Goal: Task Accomplishment & Management: Use online tool/utility

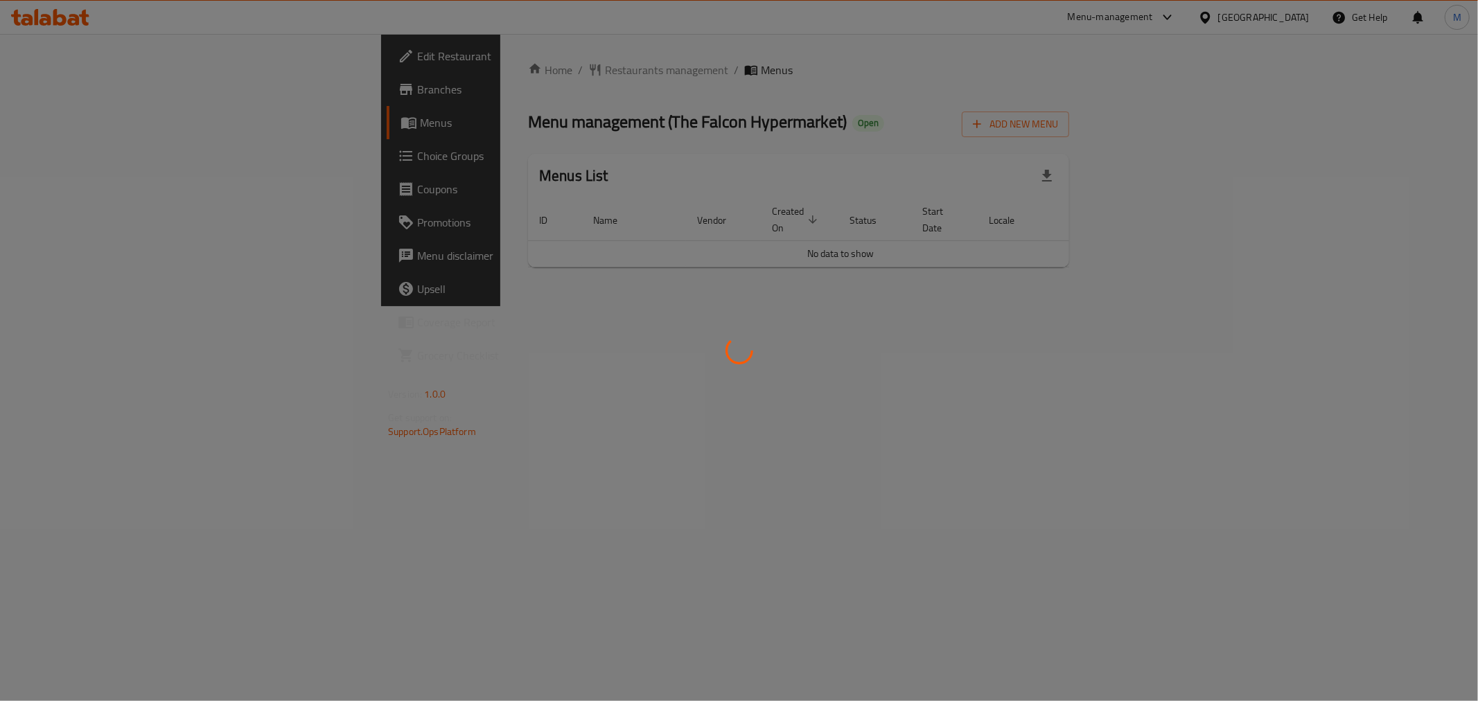
click at [98, 58] on div at bounding box center [739, 350] width 1478 height 701
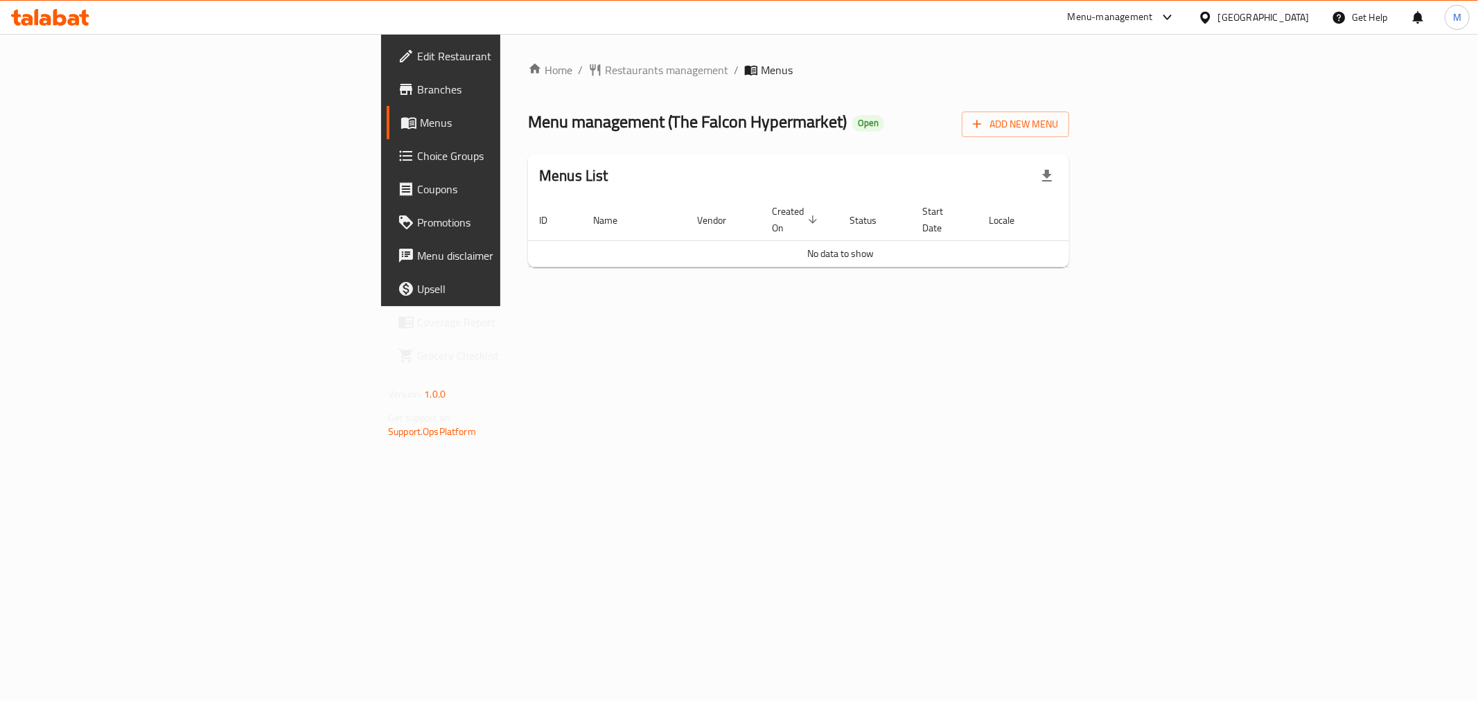
click at [417, 63] on span "Edit Restaurant" at bounding box center [517, 56] width 200 height 17
click at [1058, 128] on span "Add New Menu" at bounding box center [1015, 124] width 85 height 17
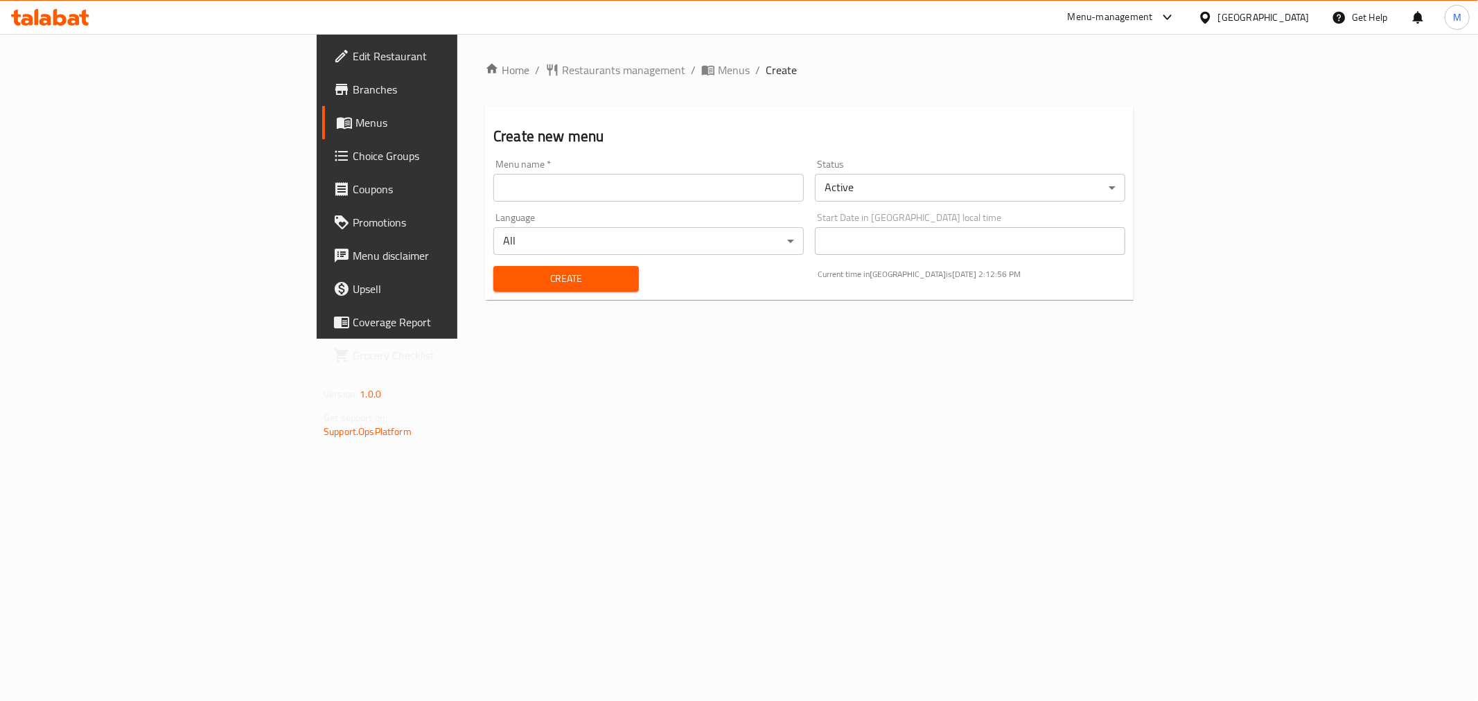
click at [494, 187] on input "text" at bounding box center [649, 188] width 311 height 28
type input "Promotion"
click at [505, 286] on span "Create" at bounding box center [566, 278] width 123 height 17
click at [718, 69] on span "Menus" at bounding box center [734, 70] width 32 height 17
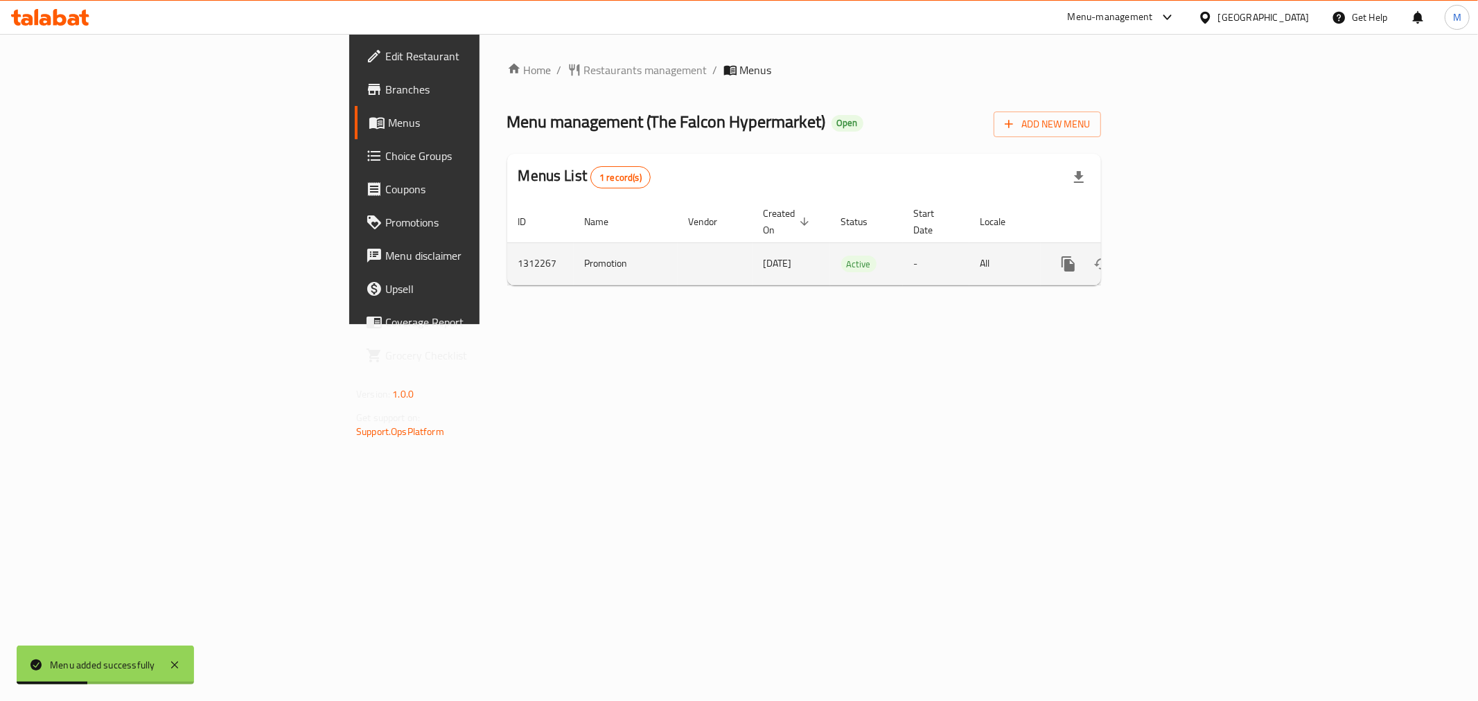
click at [1177, 256] on icon "enhanced table" at bounding box center [1168, 264] width 17 height 17
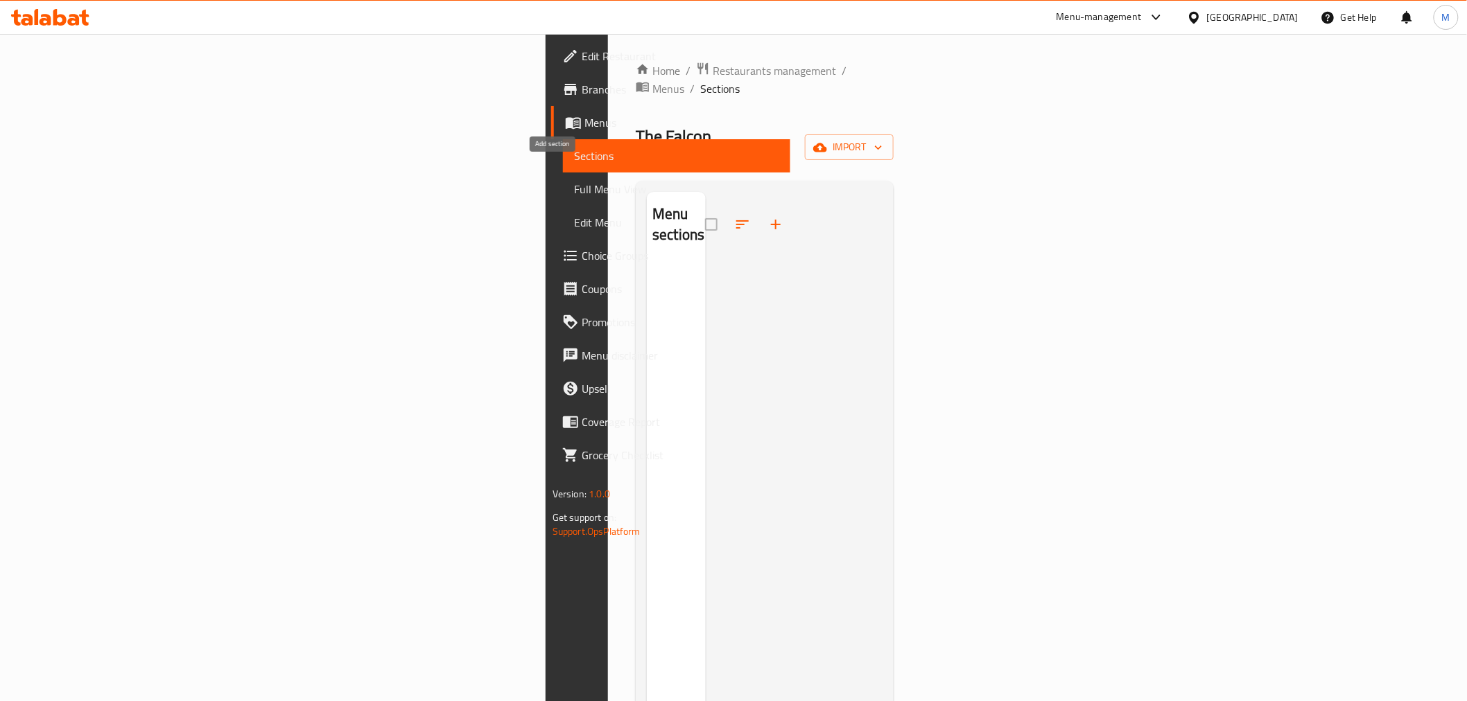
click at [771, 220] on icon "button" at bounding box center [776, 225] width 10 height 10
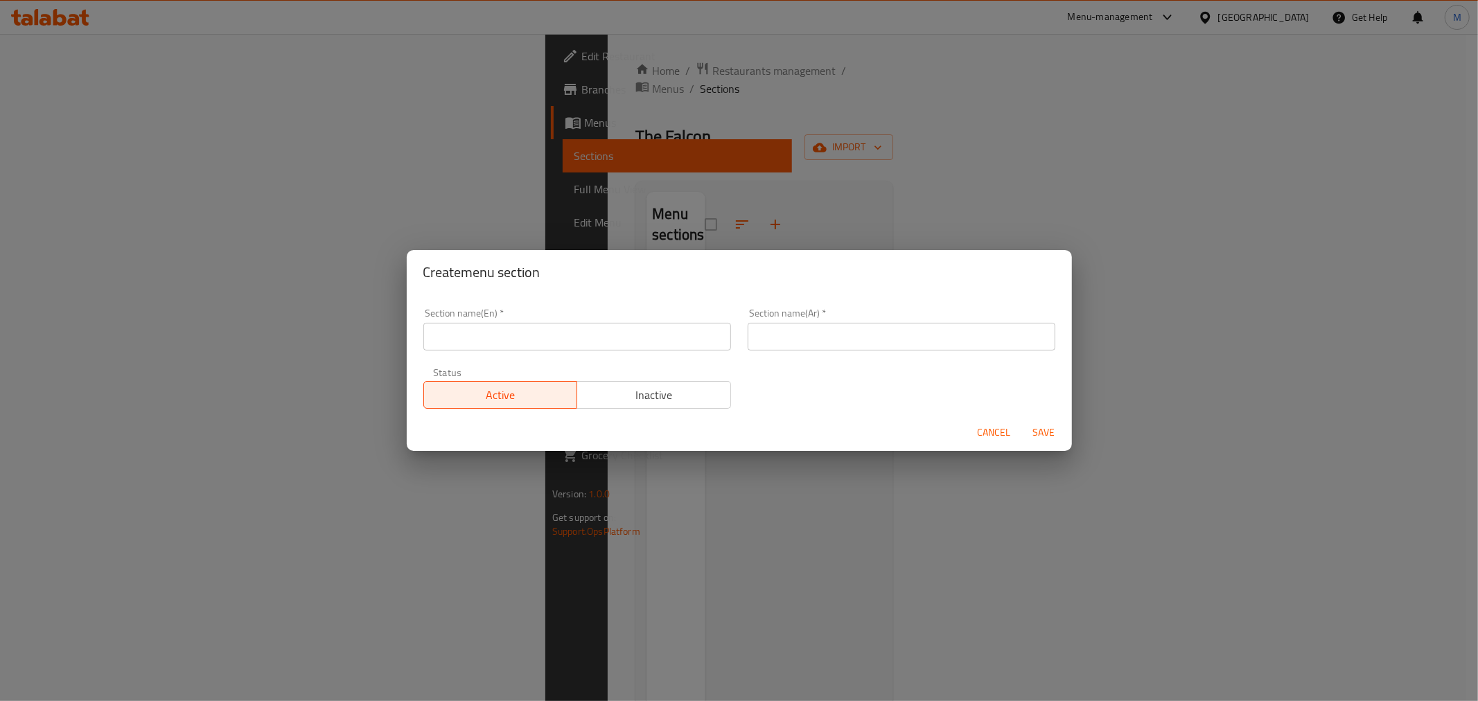
click at [532, 351] on div "Section name(En)   * Section name(En) *" at bounding box center [577, 329] width 324 height 59
drag, startPoint x: 532, startPoint y: 342, endPoint x: 539, endPoint y: 351, distance: 10.8
click at [532, 342] on input "text" at bounding box center [577, 337] width 308 height 28
type input "Promotion"
drag, startPoint x: 835, startPoint y: 341, endPoint x: 836, endPoint y: 349, distance: 8.4
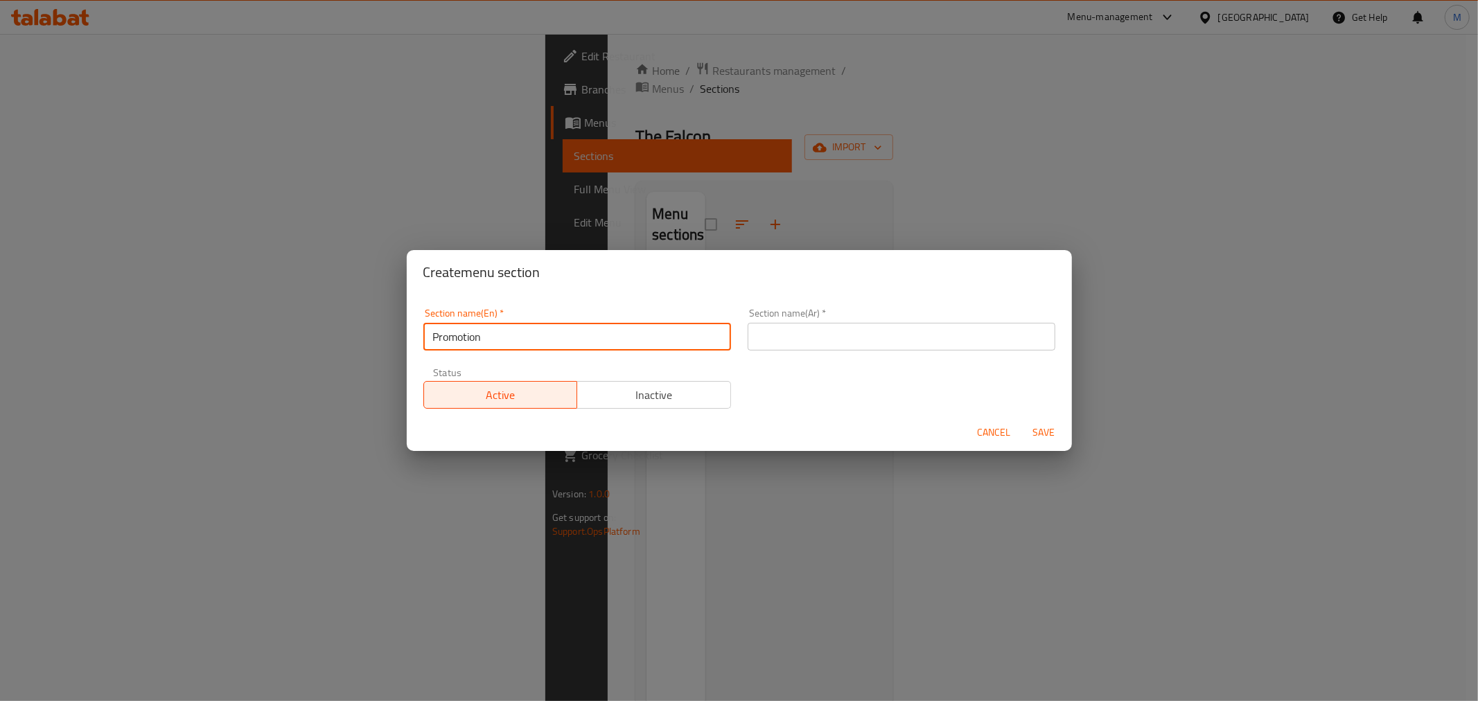
click at [835, 341] on input "text" at bounding box center [902, 337] width 308 height 28
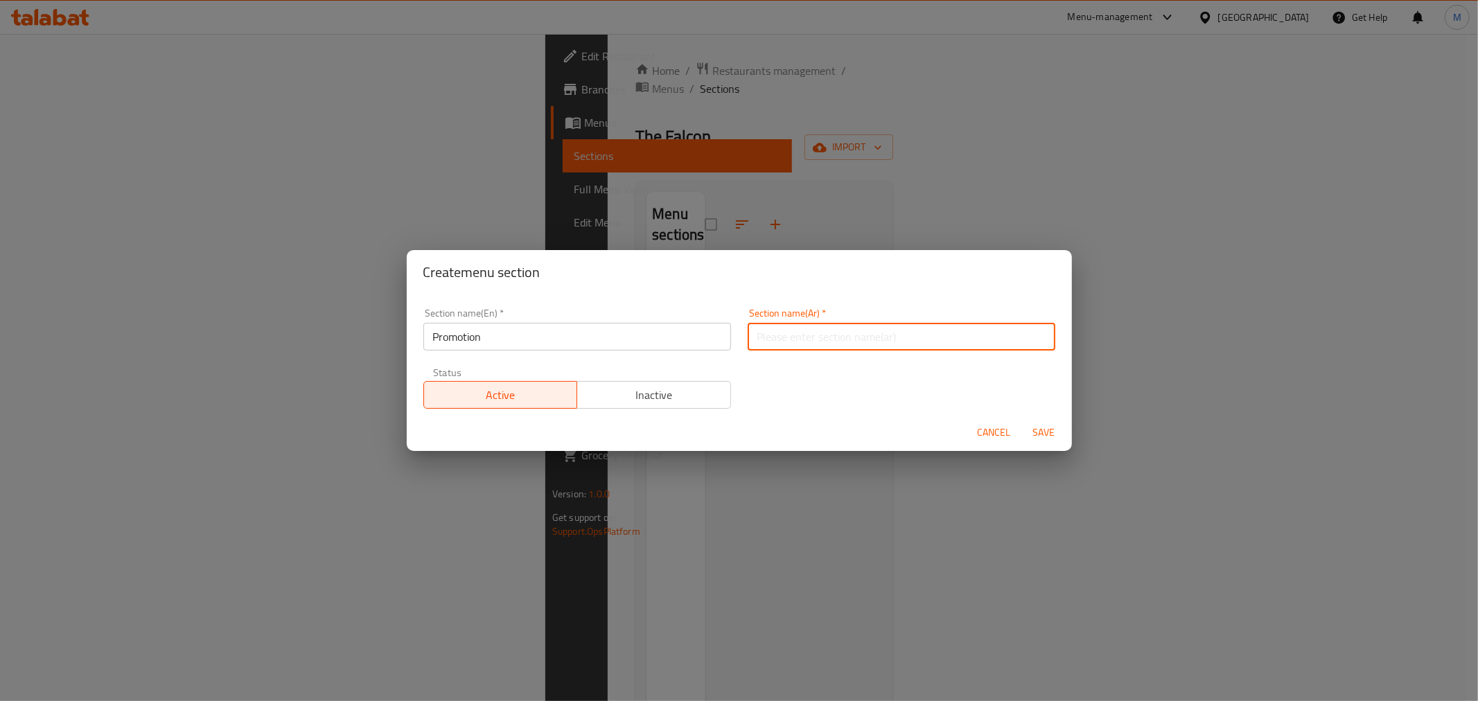
type input "ترقية"
click at [1054, 433] on span "Save" at bounding box center [1044, 432] width 33 height 17
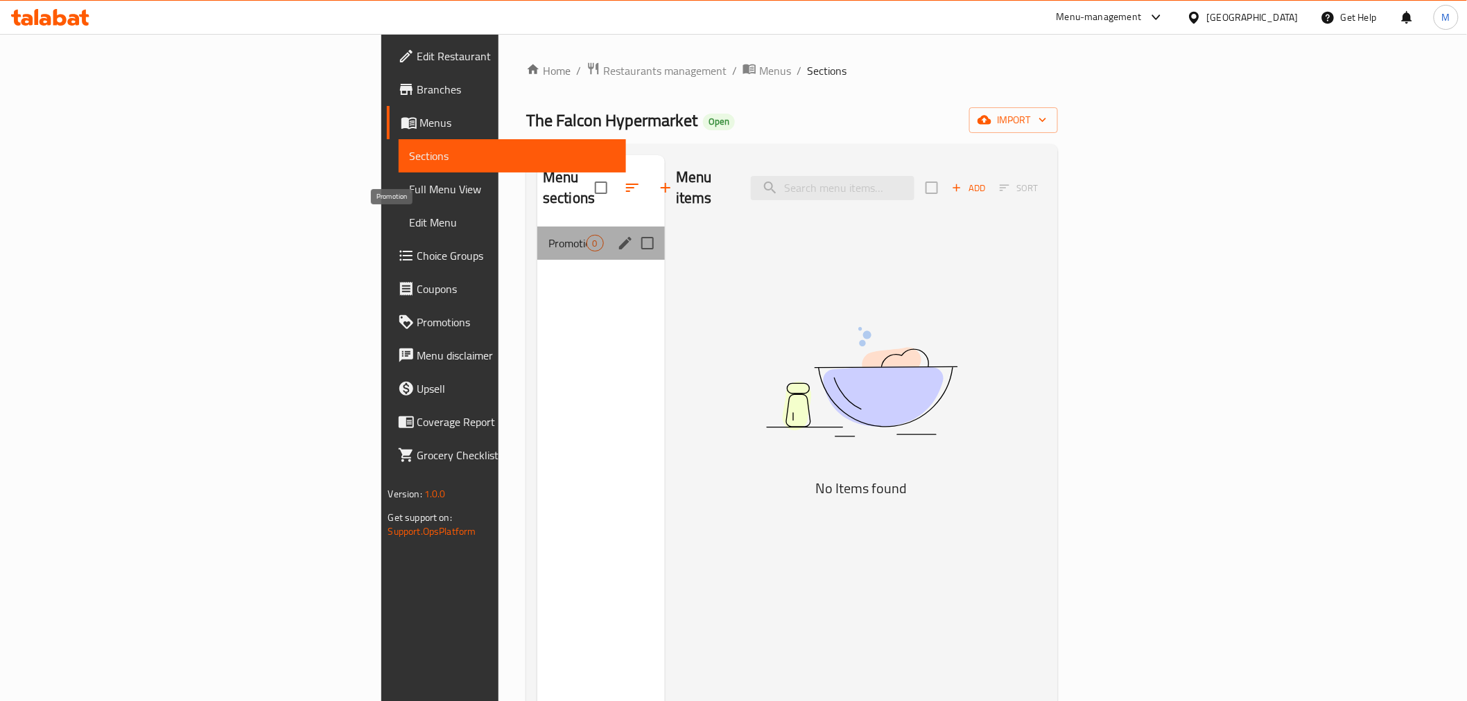
click at [548, 235] on span "Promotion" at bounding box center [567, 243] width 38 height 17
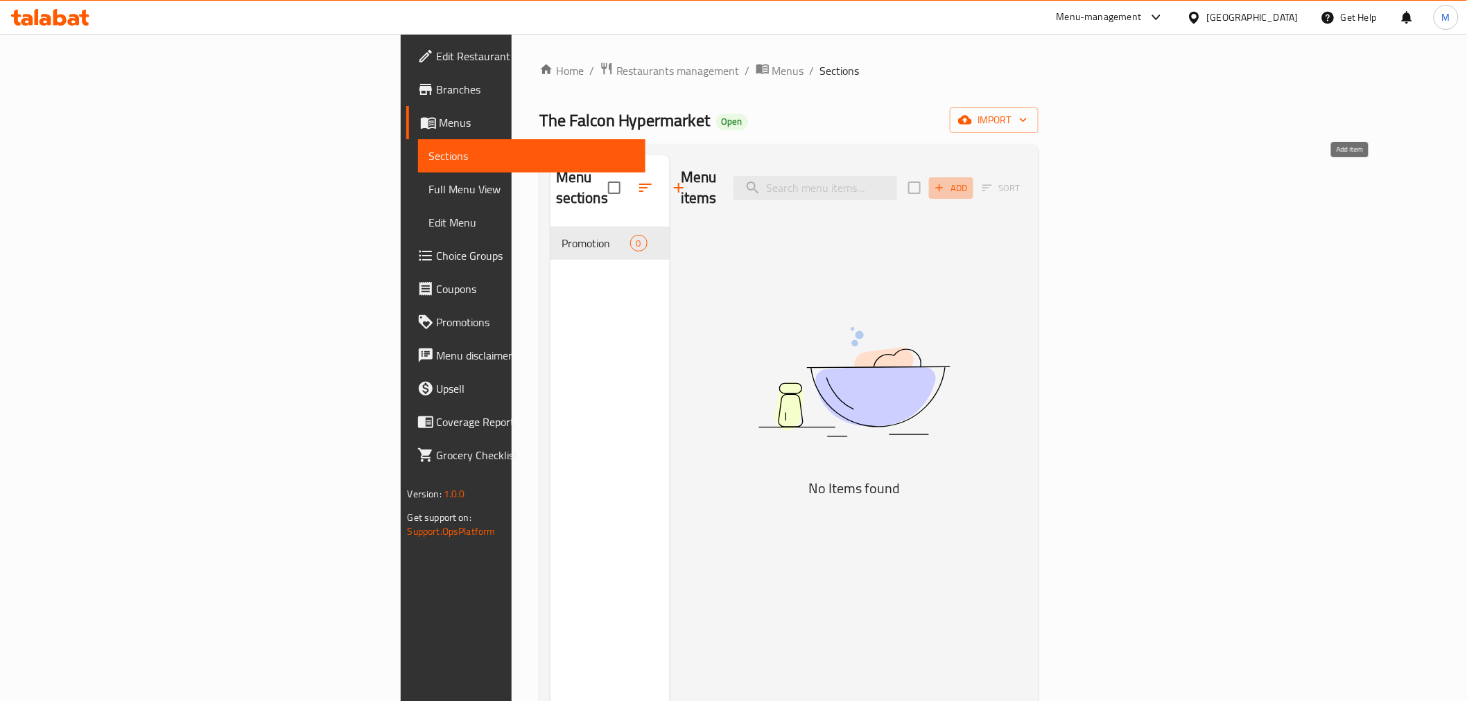
click at [970, 180] on span "Add" at bounding box center [950, 188] width 37 height 16
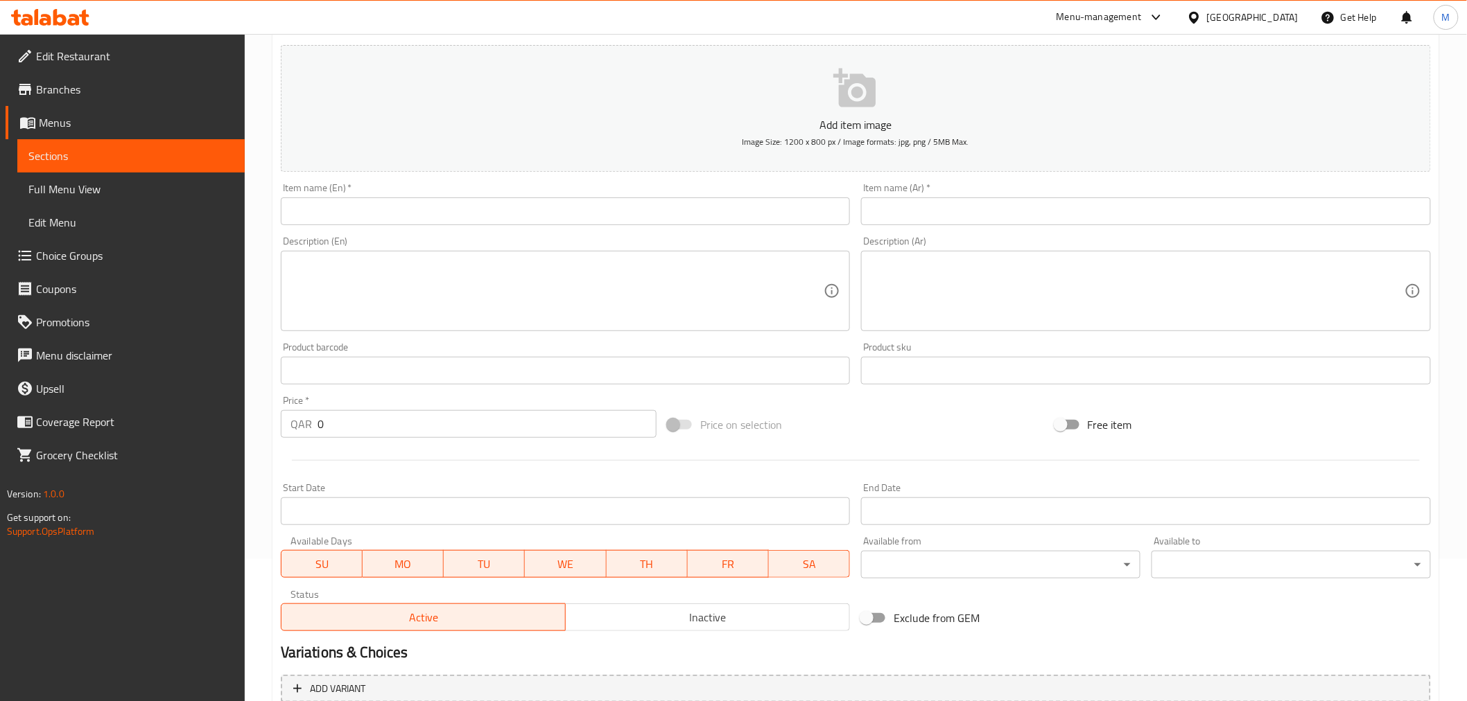
scroll to position [154, 0]
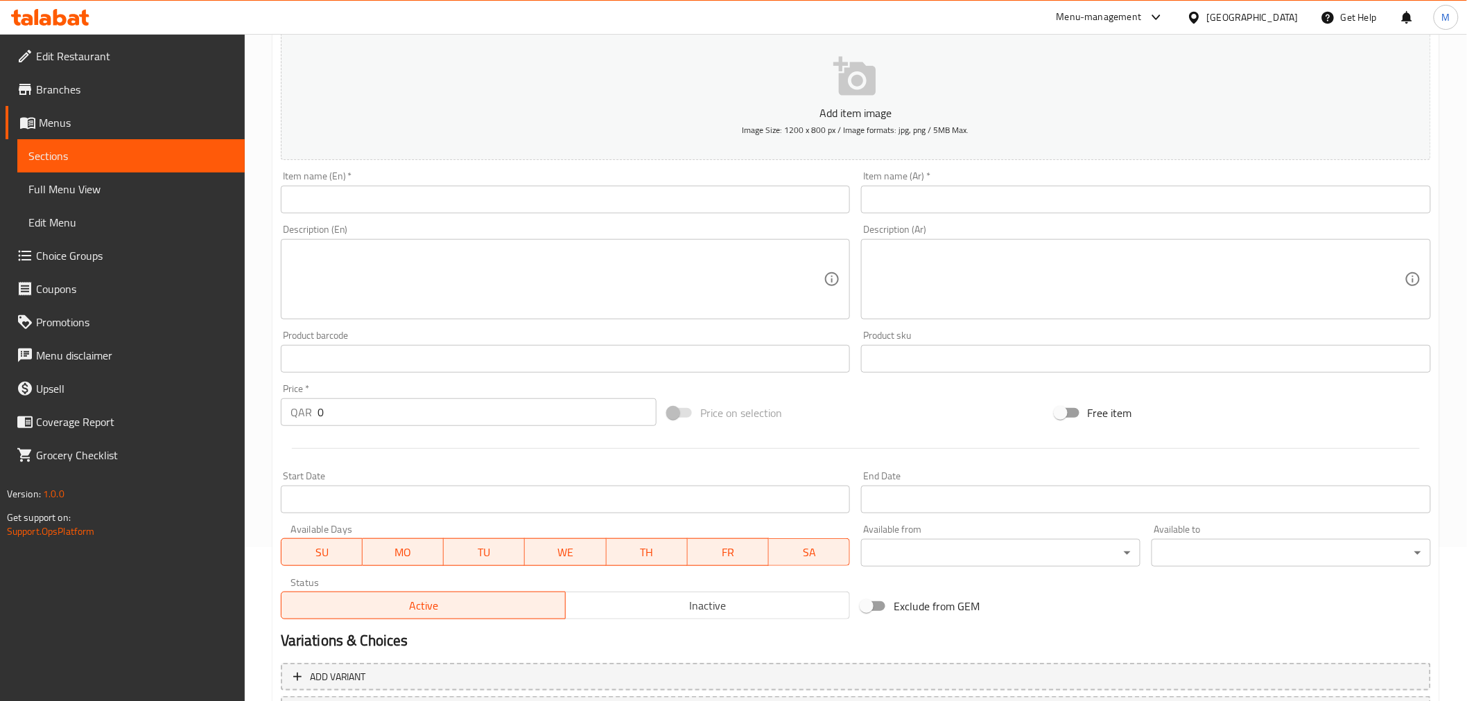
click at [347, 198] on input "text" at bounding box center [566, 200] width 570 height 28
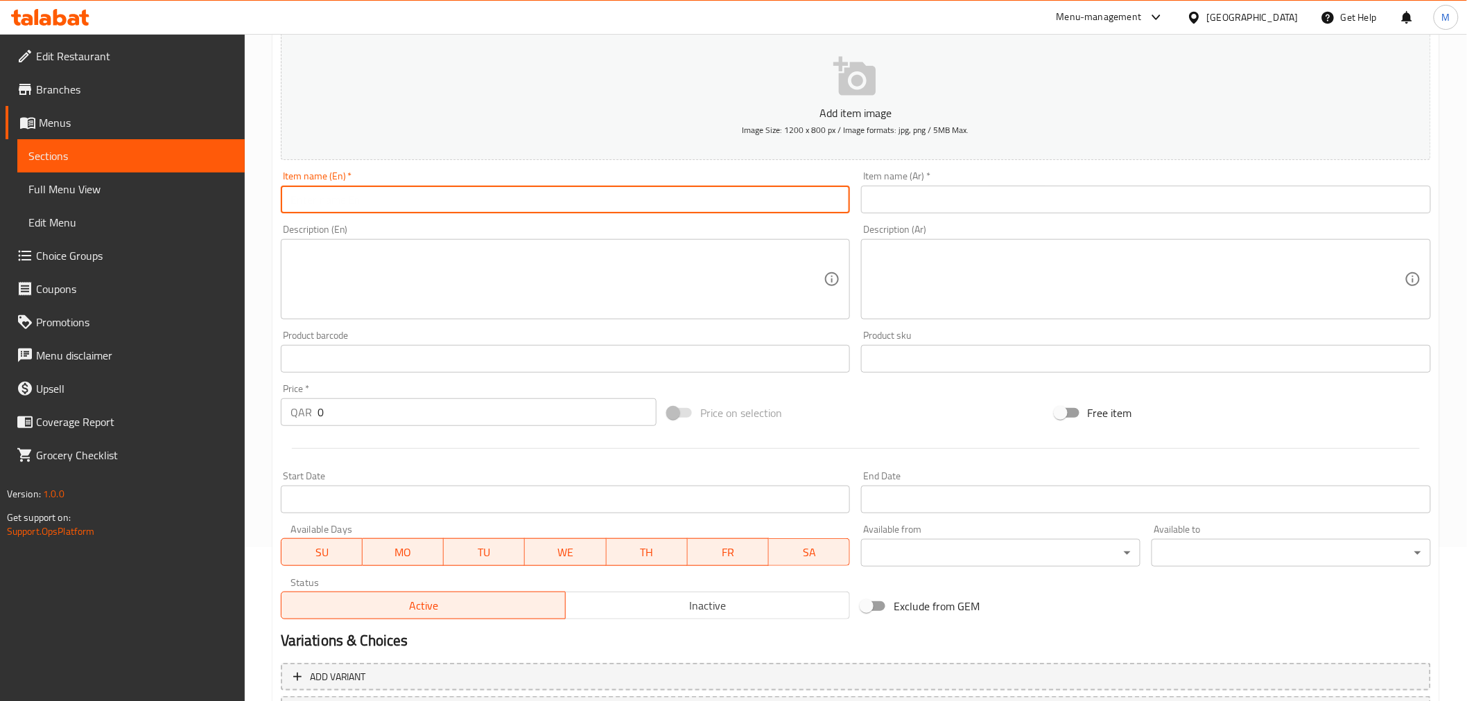
type input "Promotion"
click at [1021, 187] on input "text" at bounding box center [1146, 200] width 570 height 28
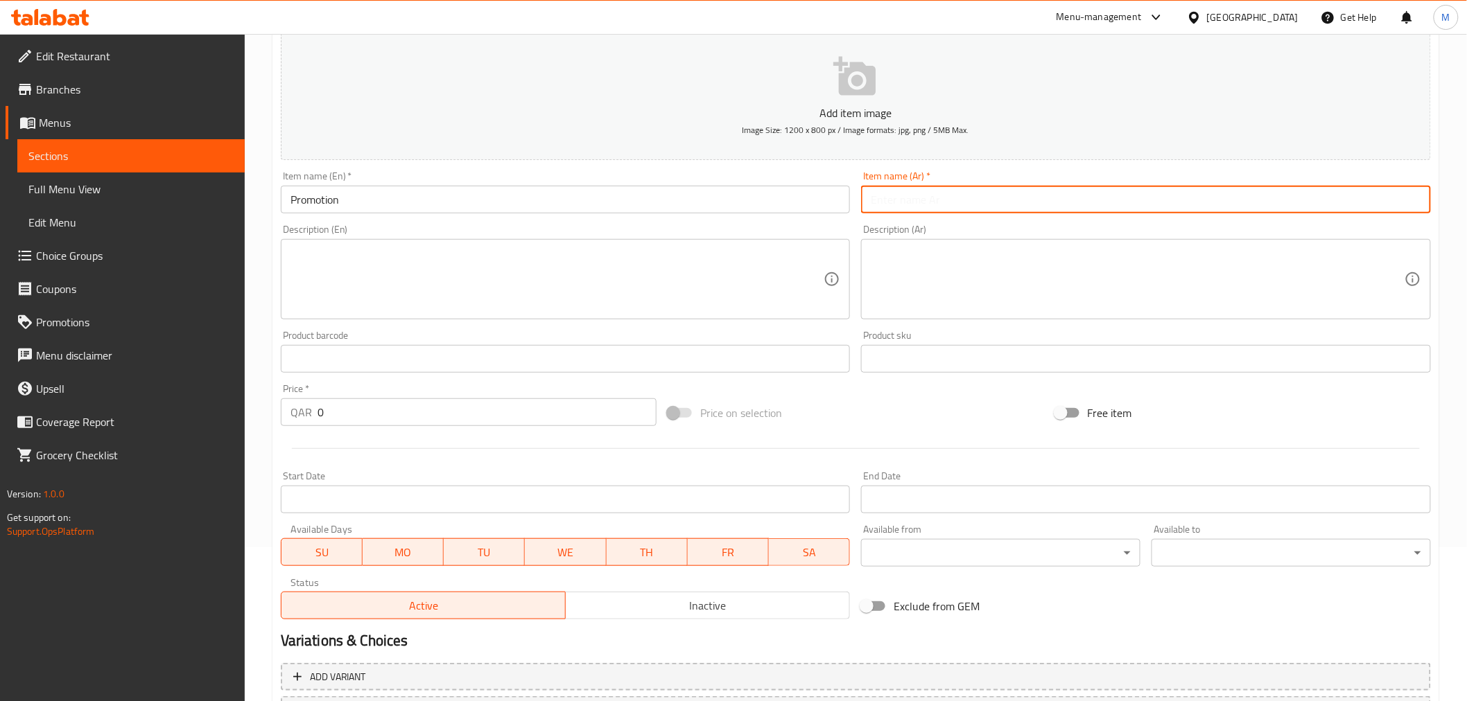
type input "ترقية"
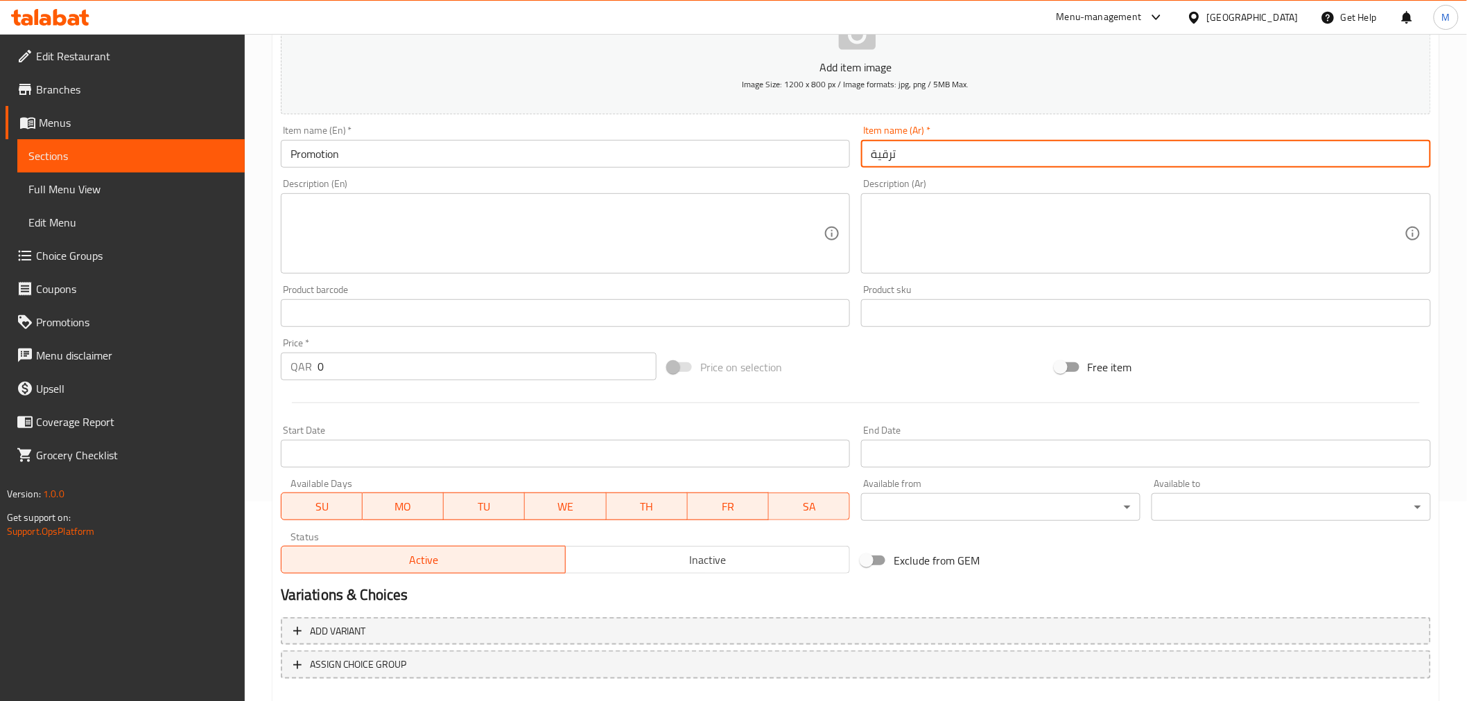
scroll to position [275, 0]
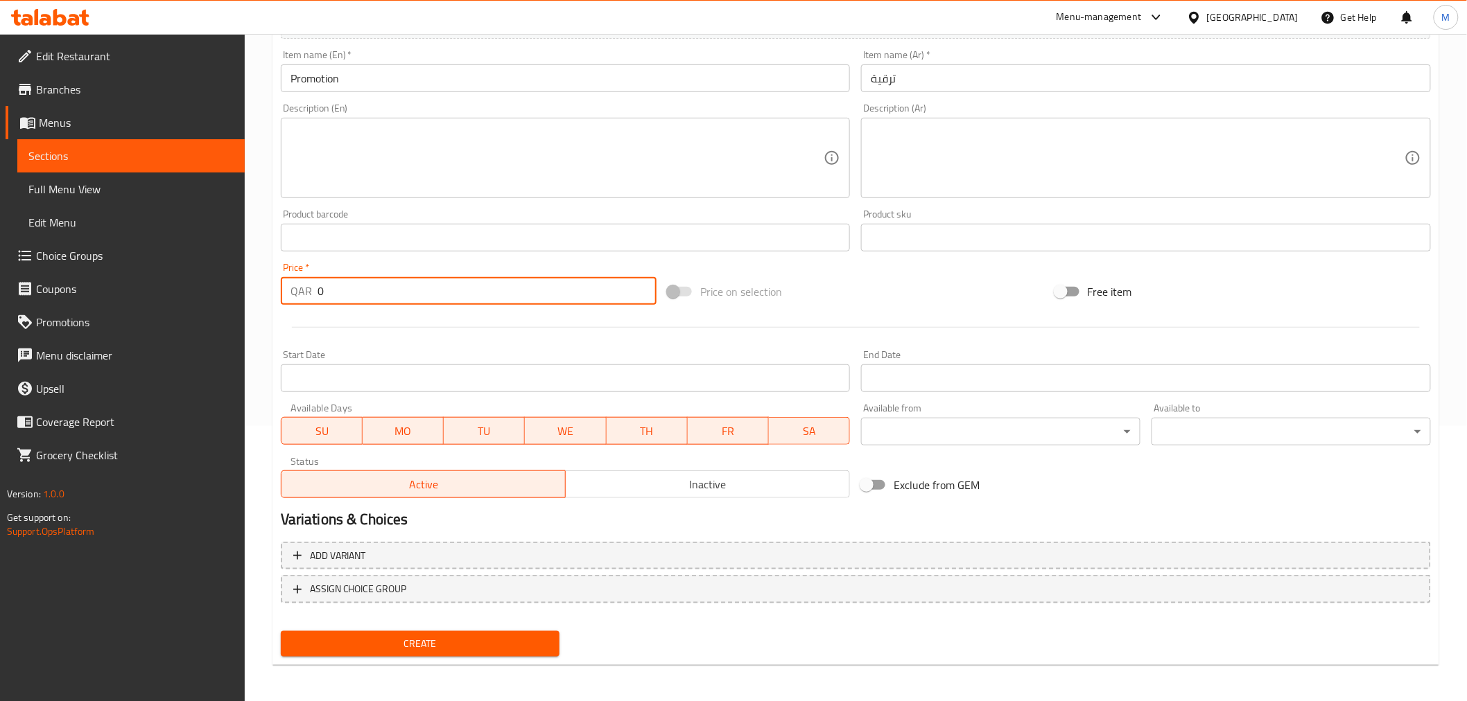
click at [338, 292] on input "0" at bounding box center [486, 291] width 339 height 28
type input "100"
click at [433, 636] on span "Create" at bounding box center [420, 644] width 257 height 17
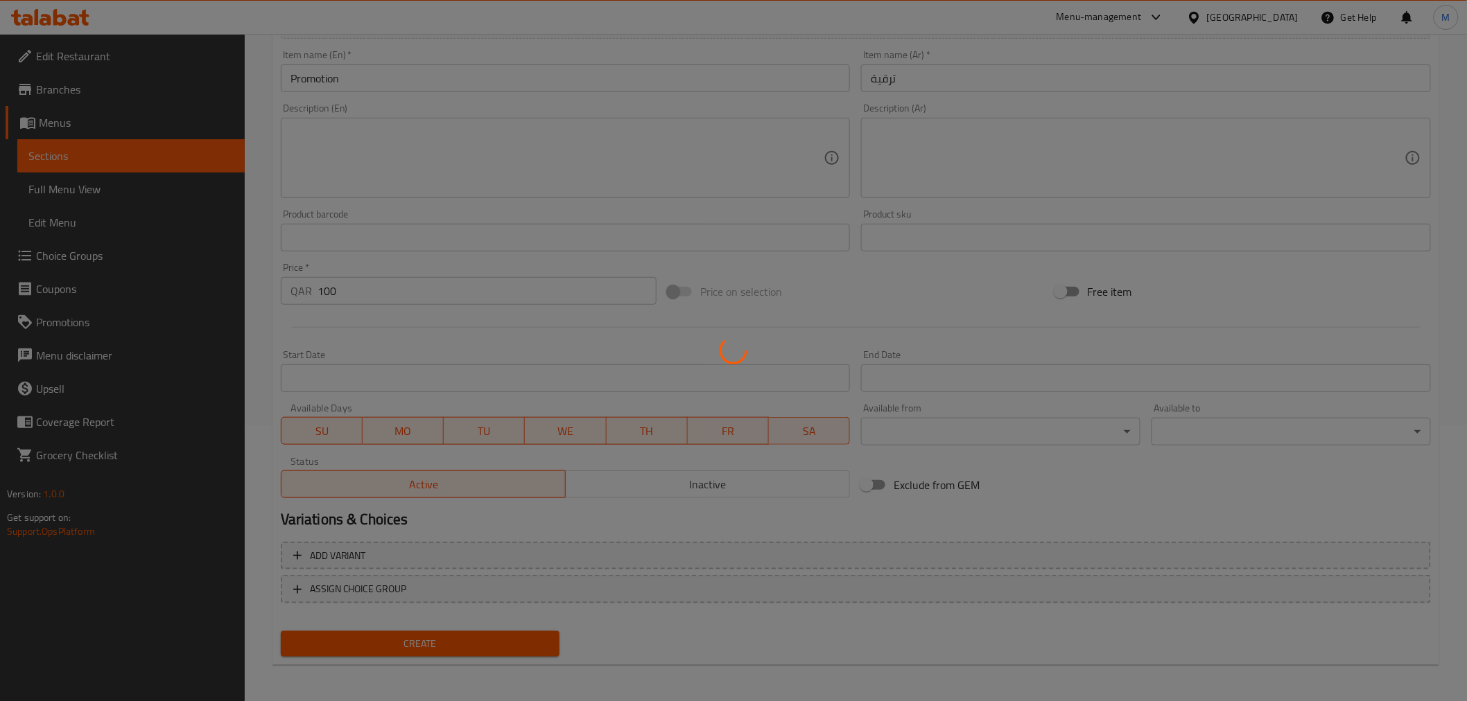
type input "0"
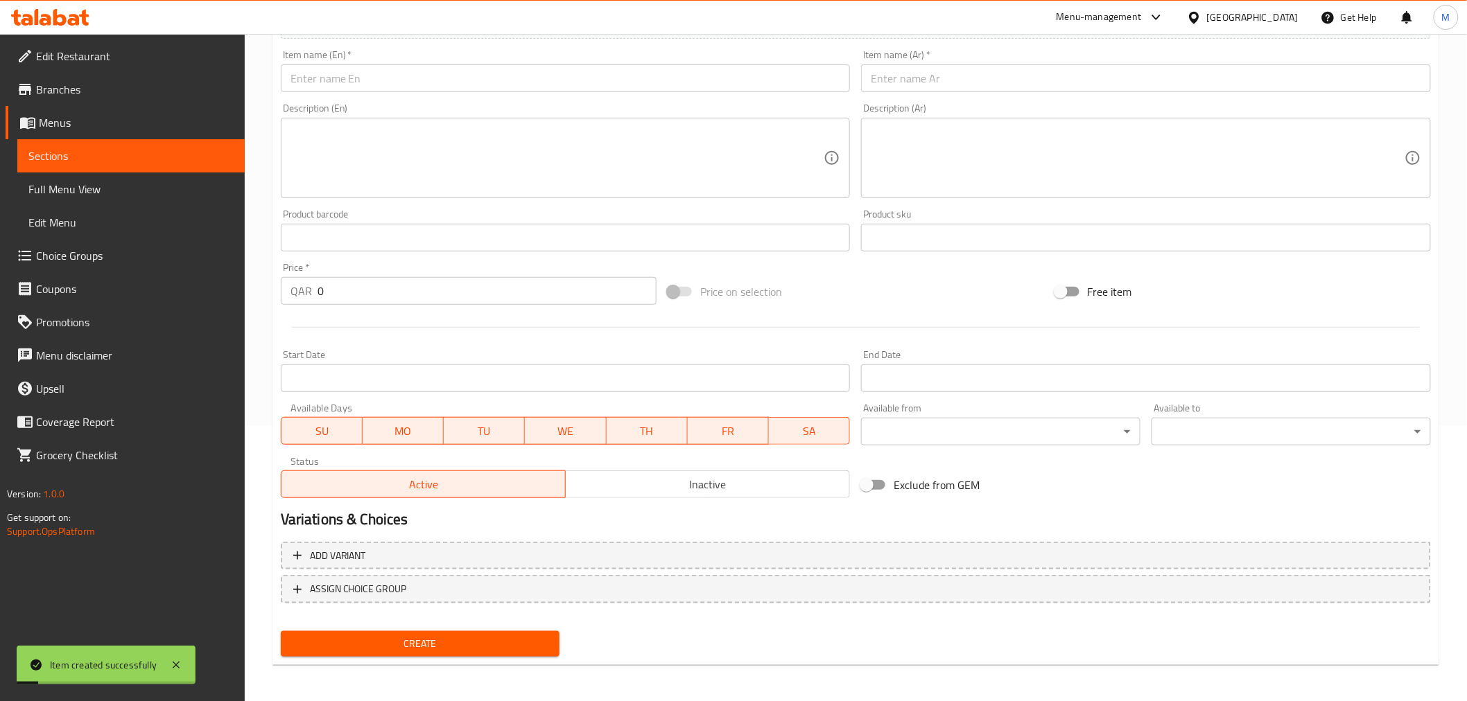
scroll to position [0, 0]
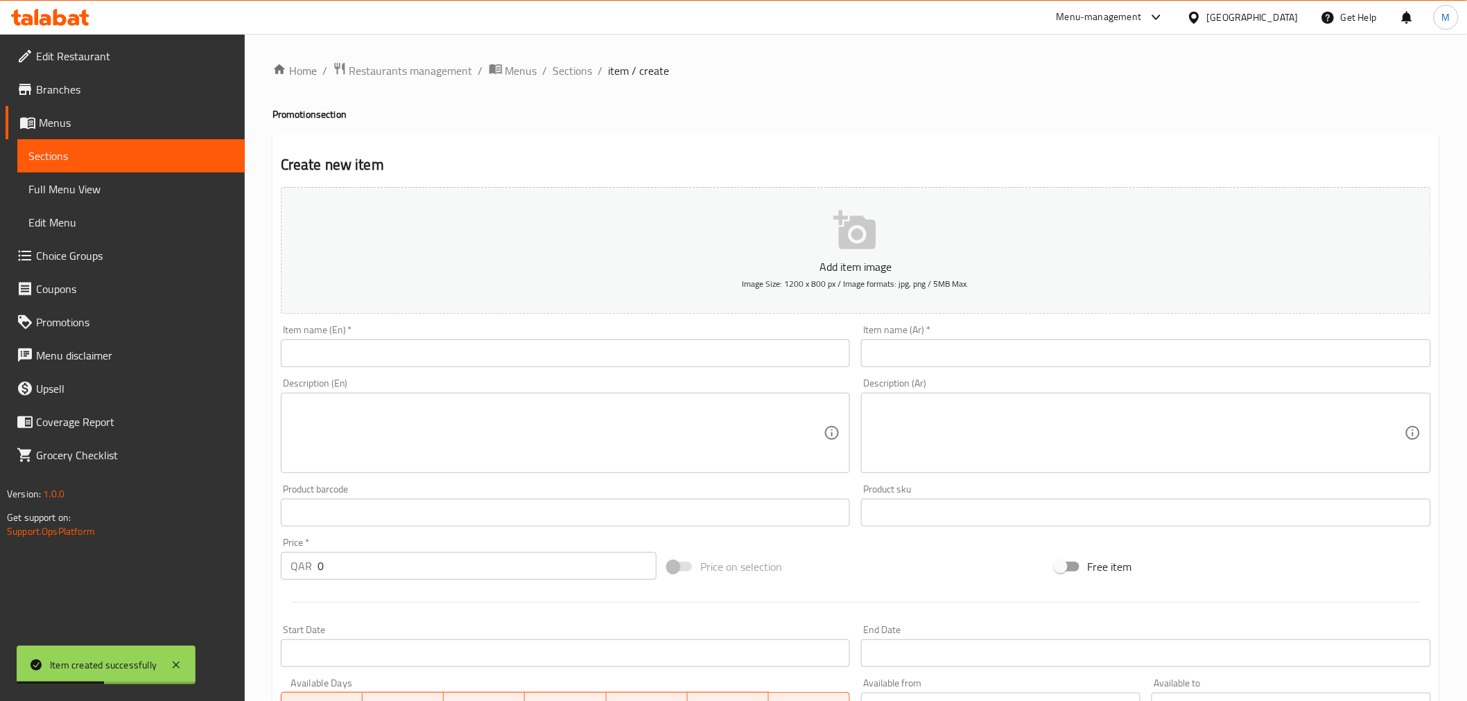
click at [64, 53] on span "Edit Restaurant" at bounding box center [135, 56] width 198 height 17
